Goal: Transaction & Acquisition: Obtain resource

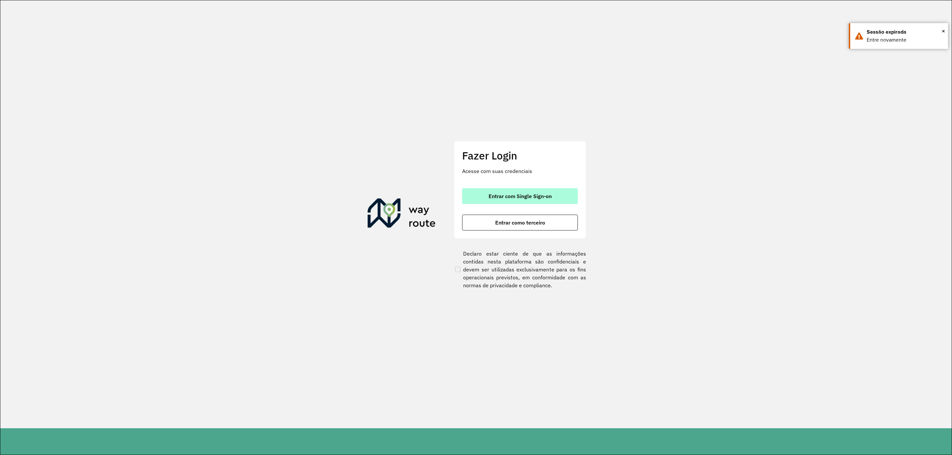
click at [514, 196] on span "Entrar com Single Sign-on" at bounding box center [520, 196] width 63 height 5
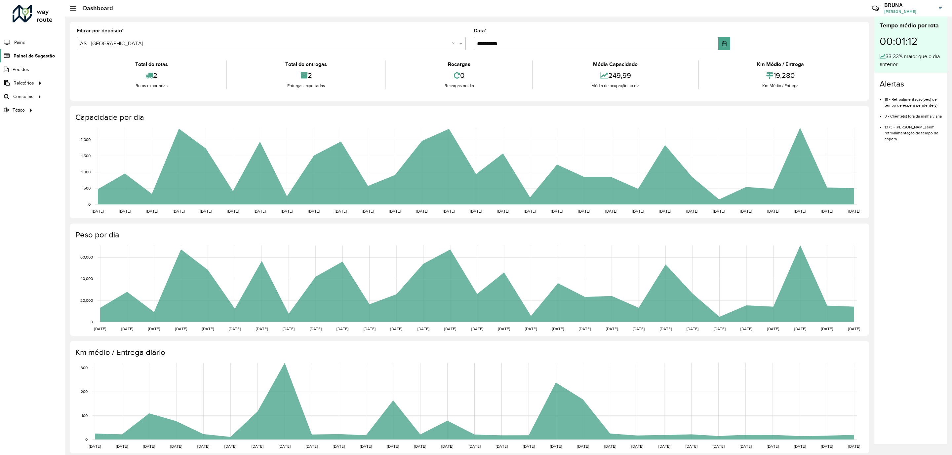
click at [27, 56] on span "Painel de Sugestão" at bounding box center [34, 56] width 41 height 7
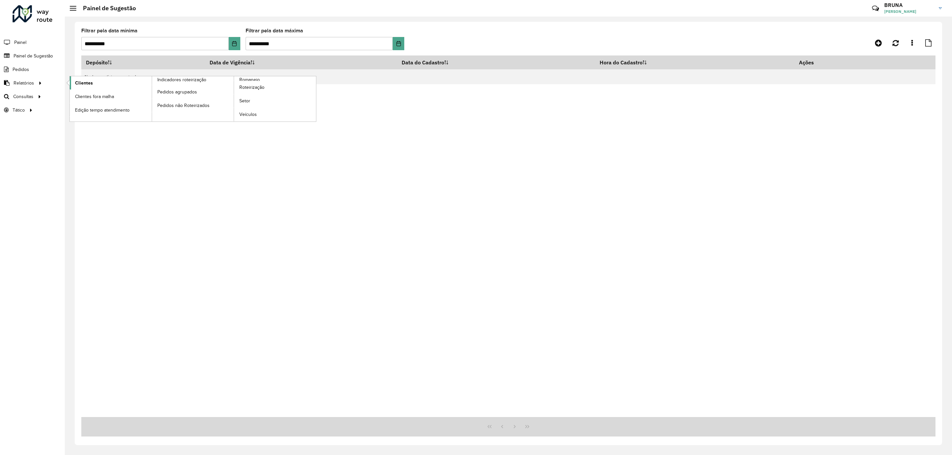
click at [77, 83] on span "Clientes" at bounding box center [84, 83] width 18 height 7
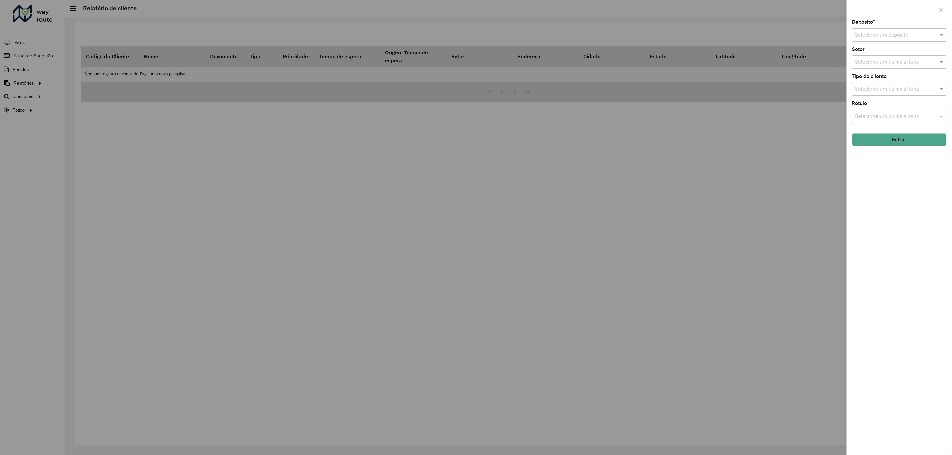
click at [891, 33] on input "text" at bounding box center [892, 35] width 75 height 8
click at [892, 65] on span "CDD [GEOGRAPHIC_DATA]" at bounding box center [887, 66] width 64 height 6
click at [890, 143] on button "Filtrar" at bounding box center [899, 140] width 95 height 13
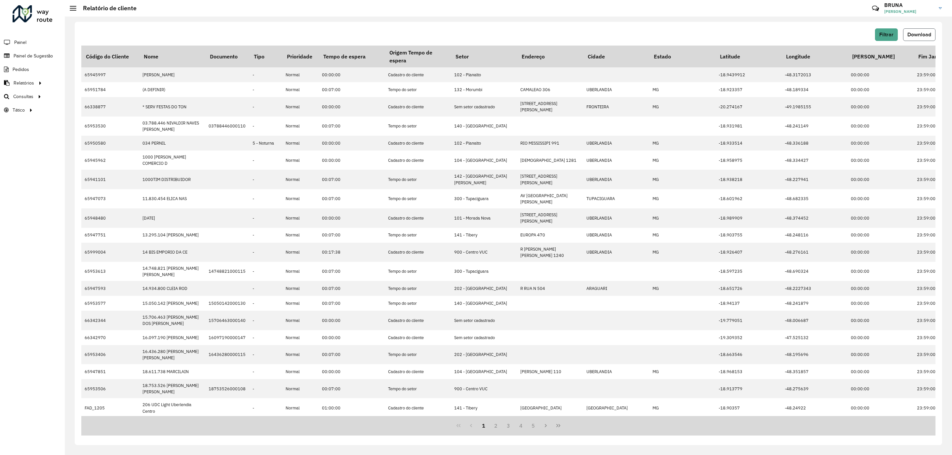
click at [914, 34] on span "Download" at bounding box center [919, 35] width 24 height 6
